Goal: Use online tool/utility: Utilize a website feature to perform a specific function

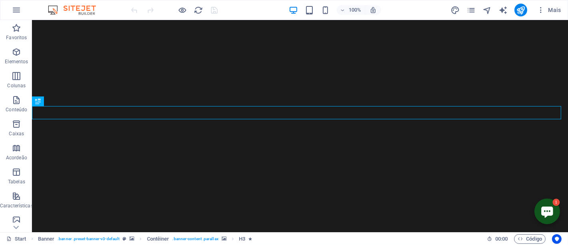
scroll to position [89, 0]
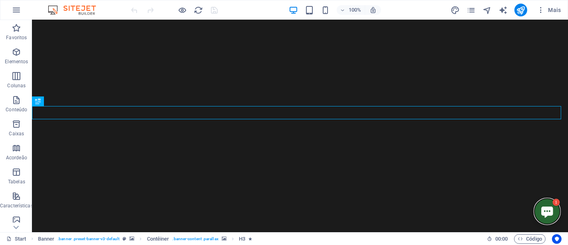
click at [541, 217] on icon "Open chatbot window" at bounding box center [547, 211] width 13 height 13
click at [541, 216] on icon "Close chatbot window" at bounding box center [547, 211] width 13 height 13
click at [541, 216] on icon "Open chatbot window" at bounding box center [547, 211] width 13 height 13
click at [15, 30] on icon "button" at bounding box center [17, 28] width 10 height 10
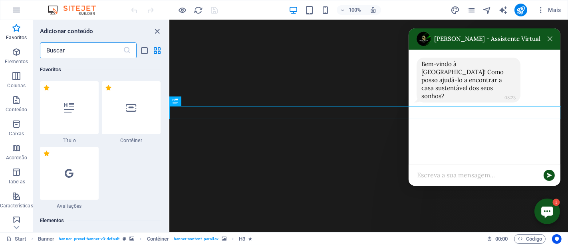
click at [63, 48] on input "text" at bounding box center [81, 50] width 83 height 16
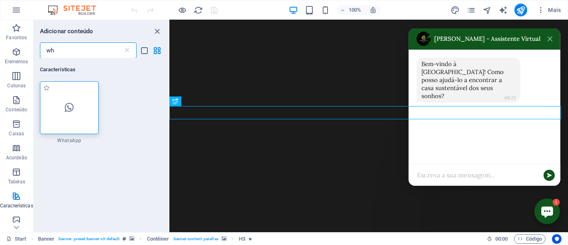
type input "wh"
click at [62, 123] on div at bounding box center [69, 107] width 59 height 53
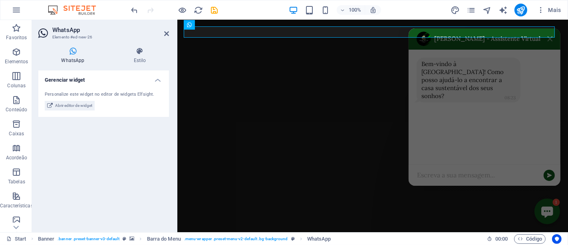
scroll to position [0, 0]
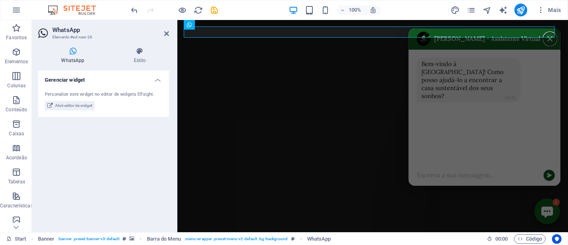
click at [547, 32] on button "Close chatbot window" at bounding box center [549, 38] width 13 height 13
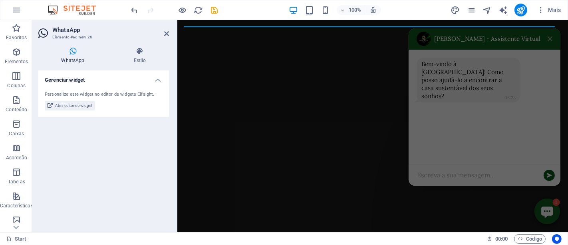
click at [468, 94] on div "Bem-vindo à [GEOGRAPHIC_DATA]! Como posso ajudá-lo a encontrar a casa sustentáv…" at bounding box center [483, 107] width 150 height 114
click at [167, 32] on icon at bounding box center [166, 33] width 5 height 6
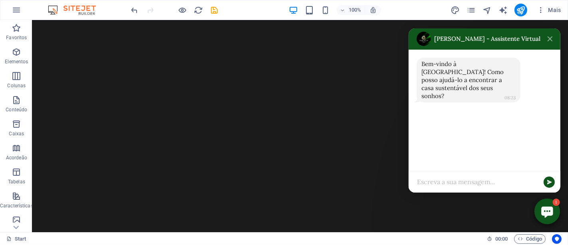
click at [465, 43] on div "[PERSON_NAME] - Assistente Virtual" at bounding box center [478, 39] width 124 height 14
click at [466, 42] on div "[PERSON_NAME] - Assistente Virtual" at bounding box center [487, 39] width 106 height 8
drag, startPoint x: 465, startPoint y: 42, endPoint x: 477, endPoint y: 41, distance: 11.2
click at [477, 41] on div "[PERSON_NAME] - Assistente Virtual" at bounding box center [487, 39] width 106 height 8
click at [547, 40] on icon "Close chatbot window" at bounding box center [549, 38] width 5 height 5
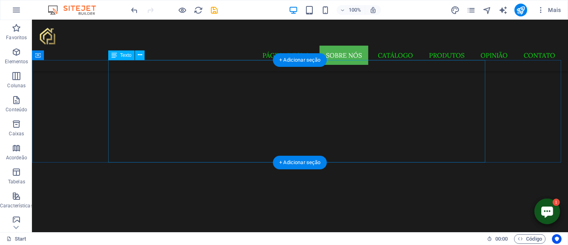
scroll to position [310, 0]
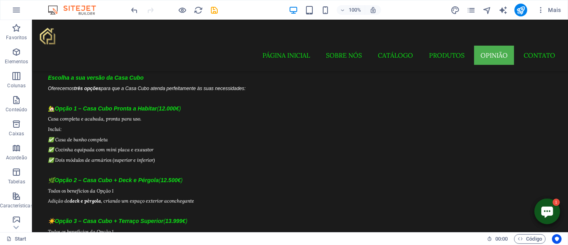
drag, startPoint x: 564, startPoint y: 40, endPoint x: 540, endPoint y: 259, distance: 220.2
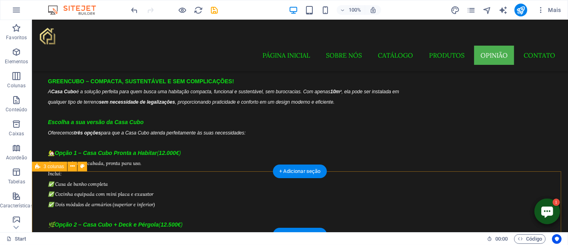
scroll to position [7154, 0]
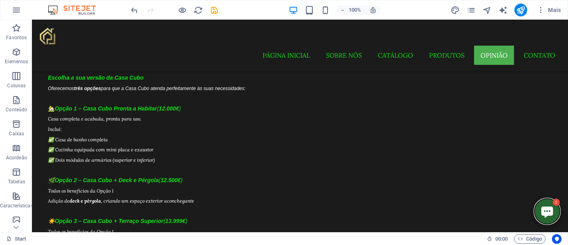
click at [541, 211] on icon "Open chatbot window" at bounding box center [547, 211] width 13 height 13
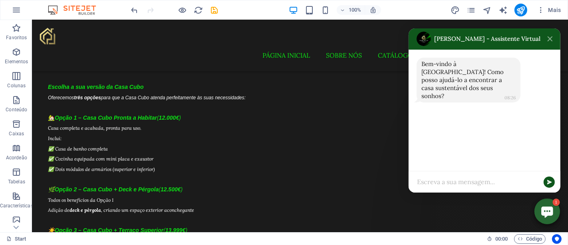
scroll to position [7144, 0]
click at [541, 211] on icon "Close chatbot window" at bounding box center [547, 211] width 13 height 13
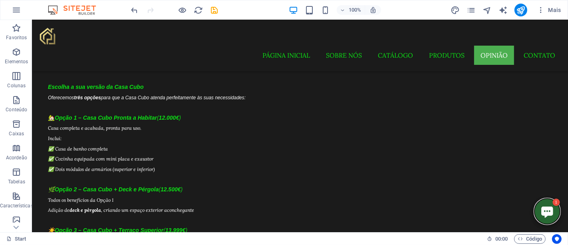
click at [541, 211] on icon "Open chatbot window" at bounding box center [547, 211] width 13 height 13
click at [541, 211] on icon "Close chatbot window" at bounding box center [547, 211] width 13 height 13
click at [541, 211] on icon "Open chatbot window" at bounding box center [547, 211] width 13 height 13
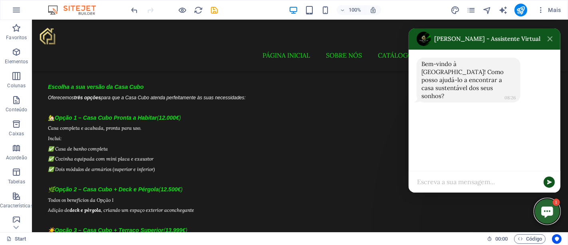
click at [541, 211] on icon "Close chatbot window" at bounding box center [547, 211] width 13 height 13
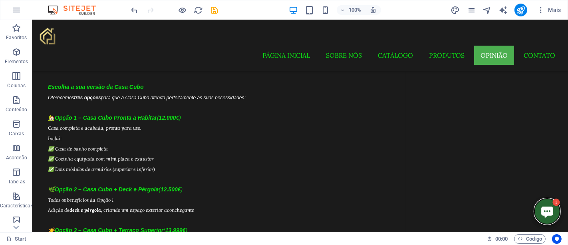
click at [541, 211] on icon "Open chatbot window" at bounding box center [547, 211] width 13 height 13
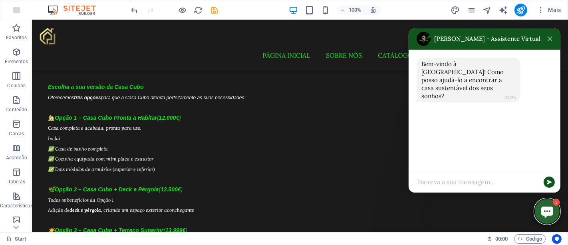
click at [541, 211] on icon "Close chatbot window" at bounding box center [547, 211] width 13 height 13
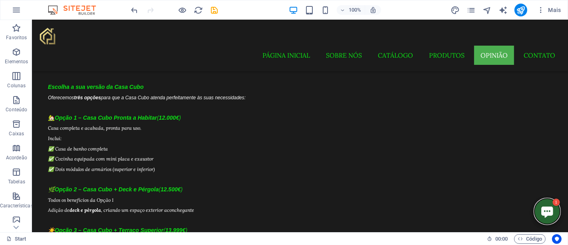
click at [542, 214] on icon "Open chatbot window" at bounding box center [547, 211] width 12 height 11
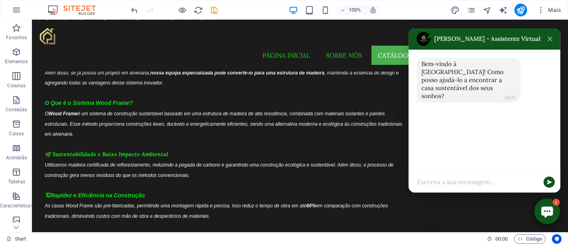
scroll to position [5990, 0]
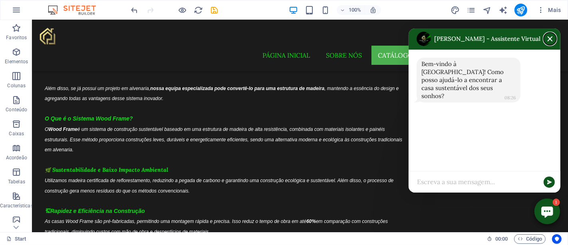
click at [545, 34] on button "Close chatbot window" at bounding box center [549, 38] width 13 height 13
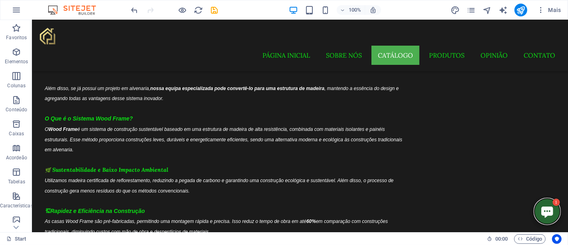
click at [541, 212] on icon "Open chatbot window" at bounding box center [547, 211] width 12 height 11
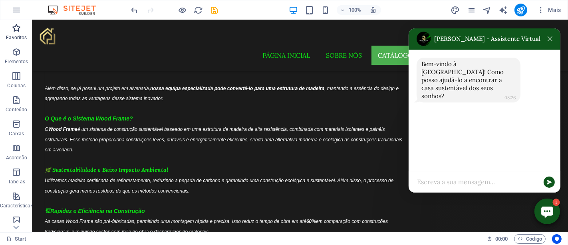
click at [16, 24] on icon "button" at bounding box center [17, 28] width 10 height 10
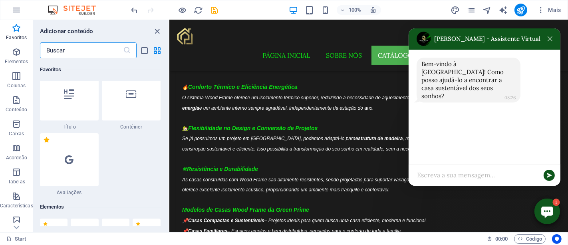
scroll to position [0, 0]
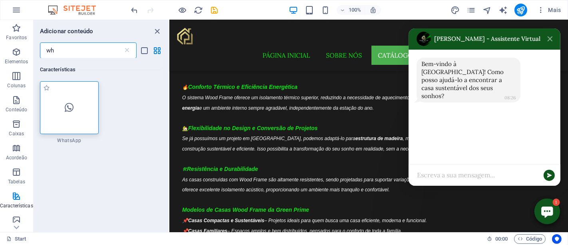
type input "wh"
click at [73, 114] on div at bounding box center [69, 107] width 59 height 53
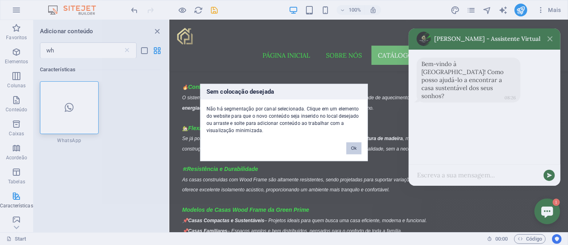
click at [356, 151] on button "Ok" at bounding box center [353, 148] width 15 height 12
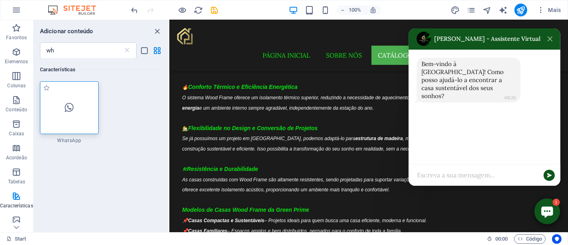
click at [49, 111] on div at bounding box center [69, 107] width 59 height 53
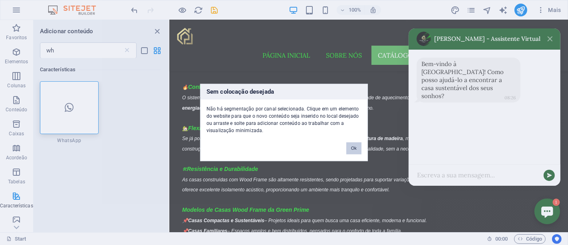
drag, startPoint x: 343, startPoint y: 149, endPoint x: 348, endPoint y: 147, distance: 5.7
click at [344, 148] on div "Ok" at bounding box center [353, 144] width 27 height 20
click at [355, 146] on button "Ok" at bounding box center [353, 148] width 15 height 12
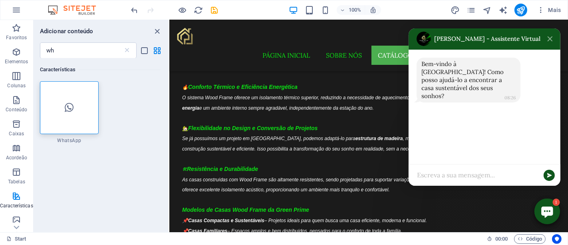
click at [462, 126] on div "Bem-vindo à [GEOGRAPHIC_DATA]! Como posso ajudá-lo a encontrar a casa sustentáv…" at bounding box center [483, 107] width 150 height 114
click at [54, 108] on div at bounding box center [69, 107] width 59 height 53
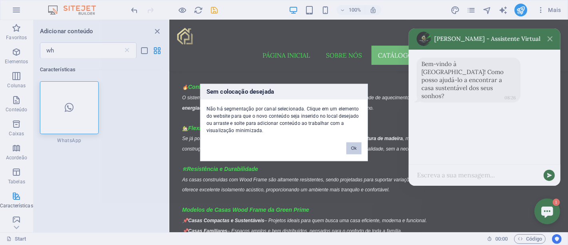
click at [350, 149] on button "Ok" at bounding box center [353, 148] width 15 height 12
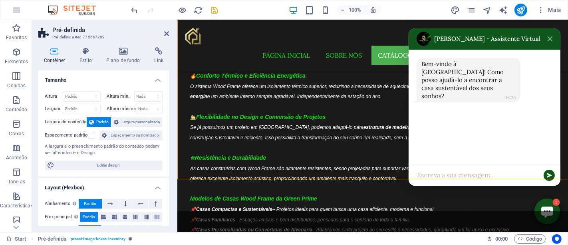
scroll to position [5956, 0]
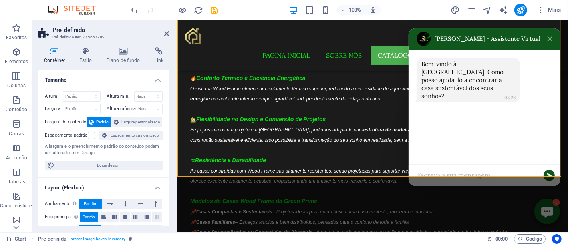
click at [171, 31] on aside "Pré-definida Pré-definida #ed-775667289 Contêiner Estilo Plano de fundo Link Ta…" at bounding box center [104, 126] width 145 height 212
click at [165, 34] on icon at bounding box center [166, 33] width 5 height 6
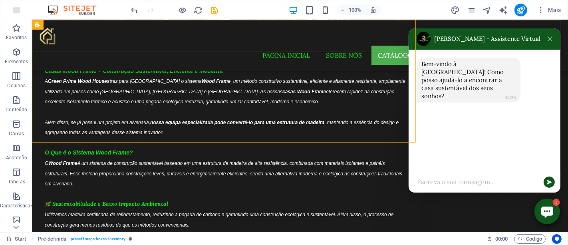
scroll to position [5990, 0]
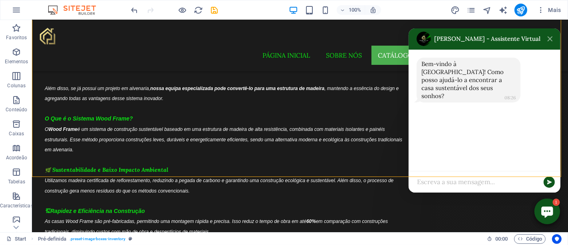
click at [486, 150] on div "Bem-vindo à [GEOGRAPHIC_DATA]! Como posso ajudá-lo a encontrar a casa sustentáv…" at bounding box center [483, 110] width 150 height 121
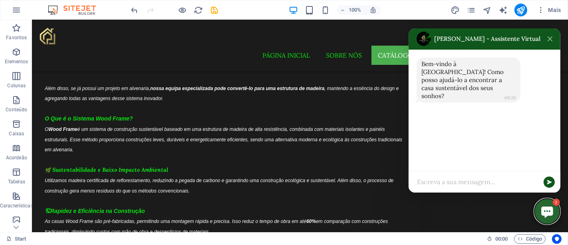
click at [542, 208] on icon "Close chatbot window" at bounding box center [547, 211] width 12 height 11
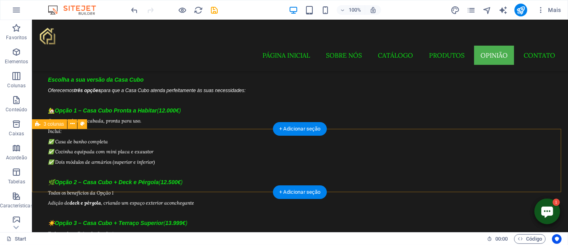
scroll to position [7154, 0]
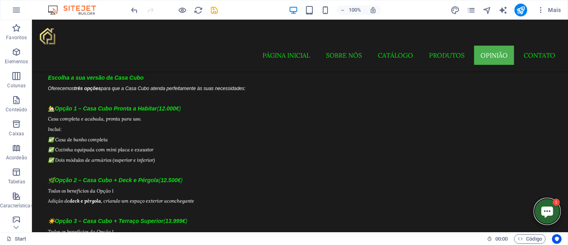
click at [543, 204] on span "1" at bounding box center [547, 211] width 26 height 26
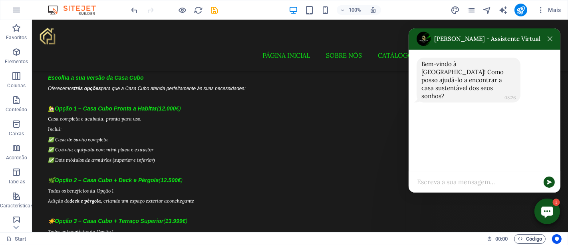
click at [531, 240] on span "Código" at bounding box center [530, 239] width 24 height 10
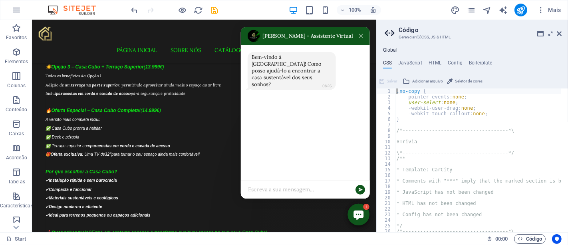
scroll to position [7086, 0]
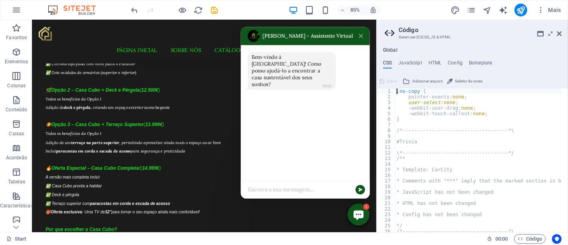
click at [342, 132] on div "Bem-vindo à [GEOGRAPHIC_DATA]! Como posso ajudá-lo a encontrar a casa sustentáv…" at bounding box center [353, 129] width 150 height 159
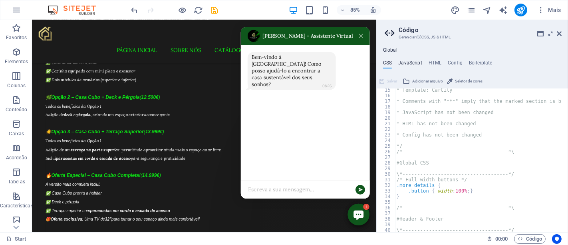
scroll to position [7077, 0]
click at [410, 63] on h4 "JavaScript" at bounding box center [410, 64] width 24 height 9
type textarea "/* JS for preset "Menu V2" */"
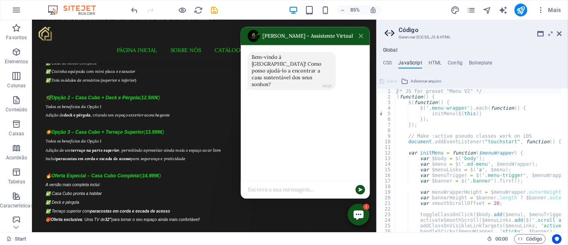
click at [333, 143] on div "Bem-vindo à [GEOGRAPHIC_DATA]! Como posso ajudá-lo a encontrar a casa sustentáv…" at bounding box center [353, 129] width 150 height 159
click at [412, 244] on icon "Close chatbot window" at bounding box center [416, 249] width 12 height 11
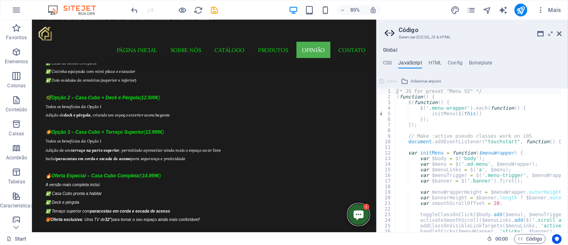
click at [412, 244] on icon "Open chatbot window" at bounding box center [416, 249] width 12 height 11
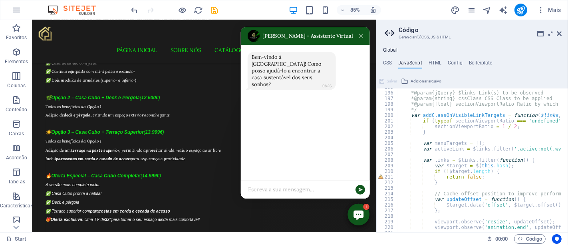
scroll to position [1089, 0]
click at [559, 32] on icon at bounding box center [559, 33] width 5 height 6
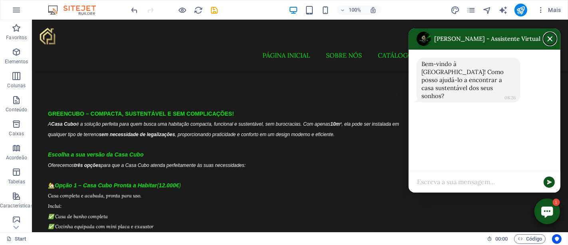
click at [547, 38] on icon "Close chatbot window" at bounding box center [549, 38] width 5 height 5
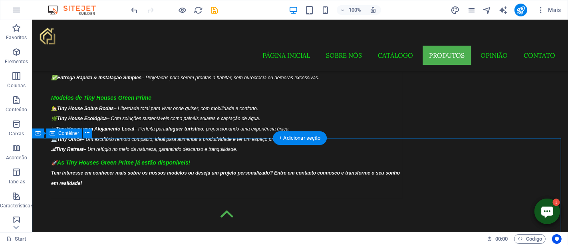
scroll to position [6810, 0]
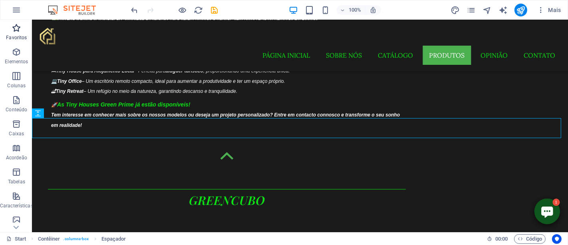
click at [21, 29] on span "Favoritos" at bounding box center [16, 32] width 33 height 19
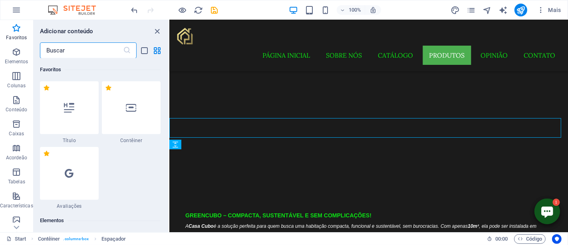
click at [64, 48] on input "text" at bounding box center [81, 50] width 83 height 16
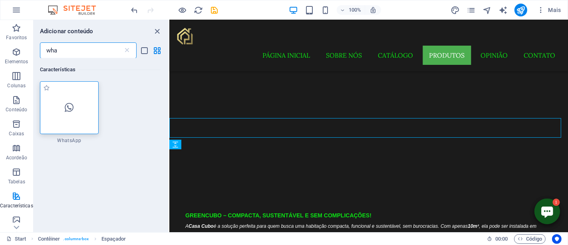
type input "wha"
click at [76, 108] on div at bounding box center [69, 107] width 59 height 53
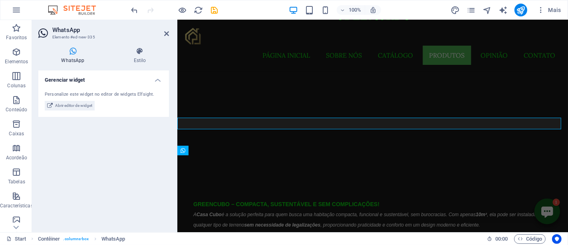
scroll to position [6773, 0]
